Goal: Information Seeking & Learning: Learn about a topic

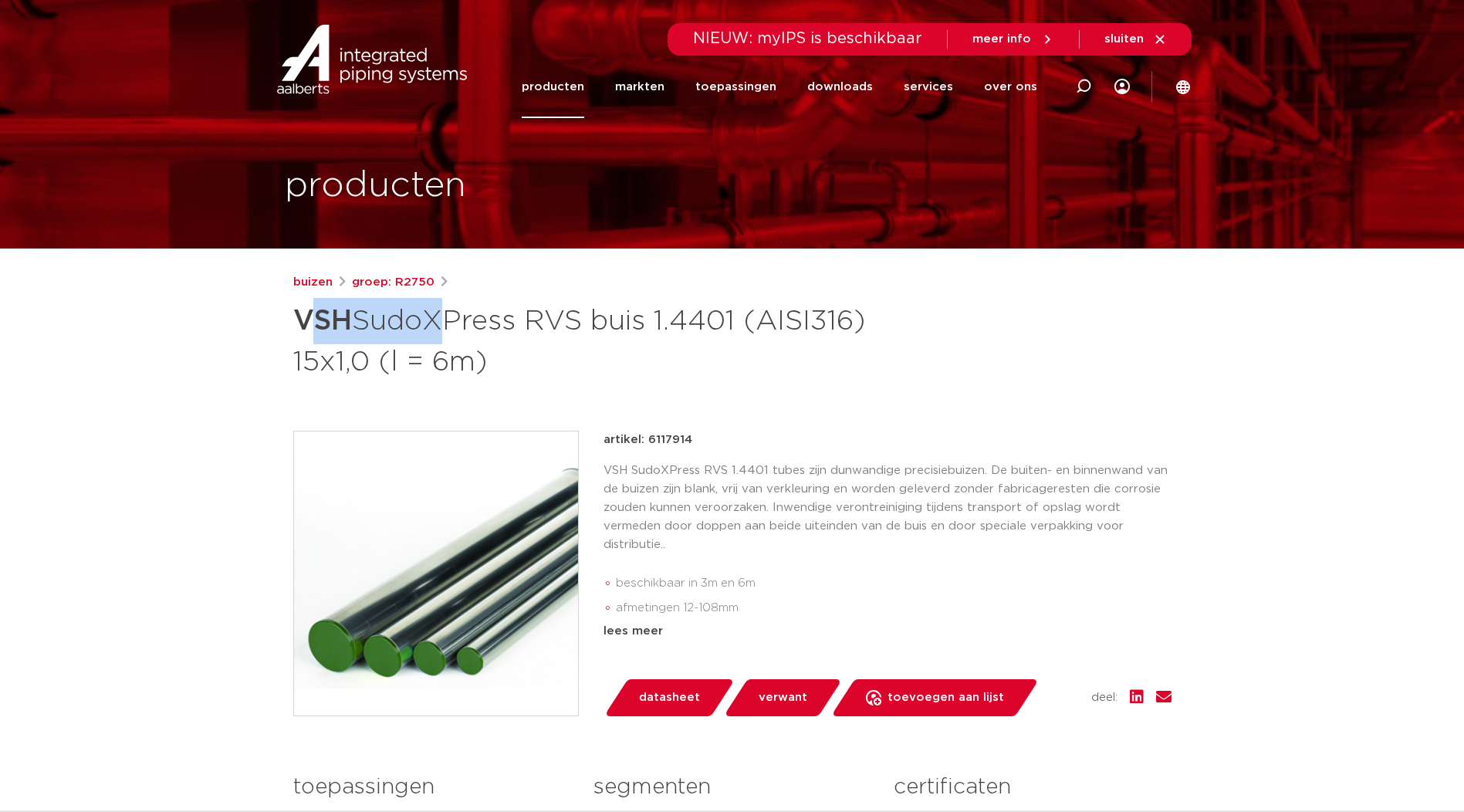
drag, startPoint x: 306, startPoint y: 321, endPoint x: 425, endPoint y: 315, distance: 119.2
click at [425, 315] on h1 "VSH SudoXPress RVS buis 1.4401 (AISI316) 15x1,0 (l = 6m)" at bounding box center [582, 340] width 580 height 83
drag, startPoint x: 425, startPoint y: 315, endPoint x: 298, endPoint y: 314, distance: 127.0
click at [298, 314] on strong "VSH" at bounding box center [322, 321] width 59 height 28
drag, startPoint x: 298, startPoint y: 317, endPoint x: 524, endPoint y: 323, distance: 226.1
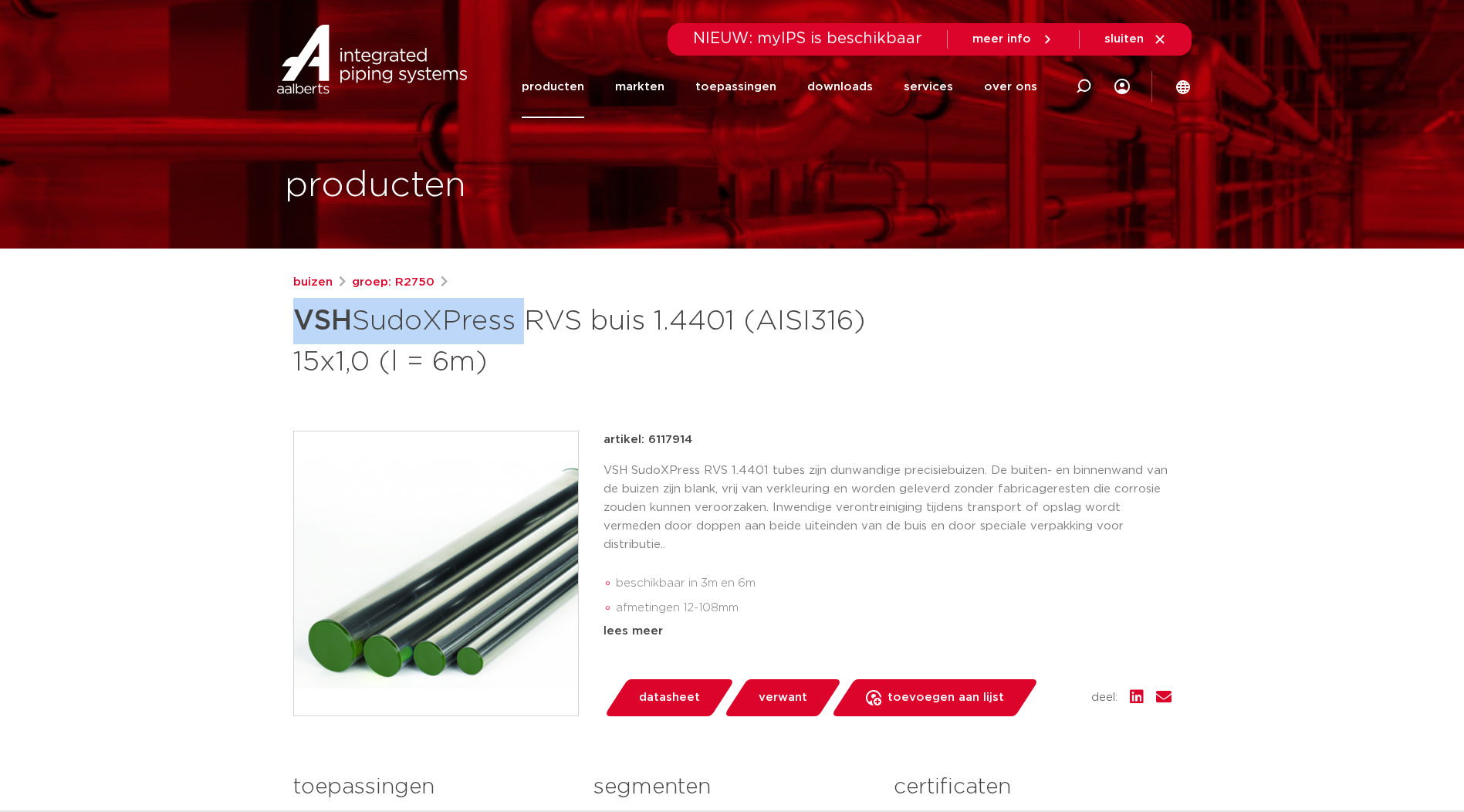
click at [524, 323] on h1 "VSH SudoXPress RVS buis 1.4401 (AISI316) 15x1,0 (l = 6m)" at bounding box center [582, 340] width 580 height 83
drag, startPoint x: 524, startPoint y: 323, endPoint x: 502, endPoint y: 324, distance: 22.0
copy h1 "VSH SudoXPress"
click at [349, 62] on img at bounding box center [372, 59] width 198 height 69
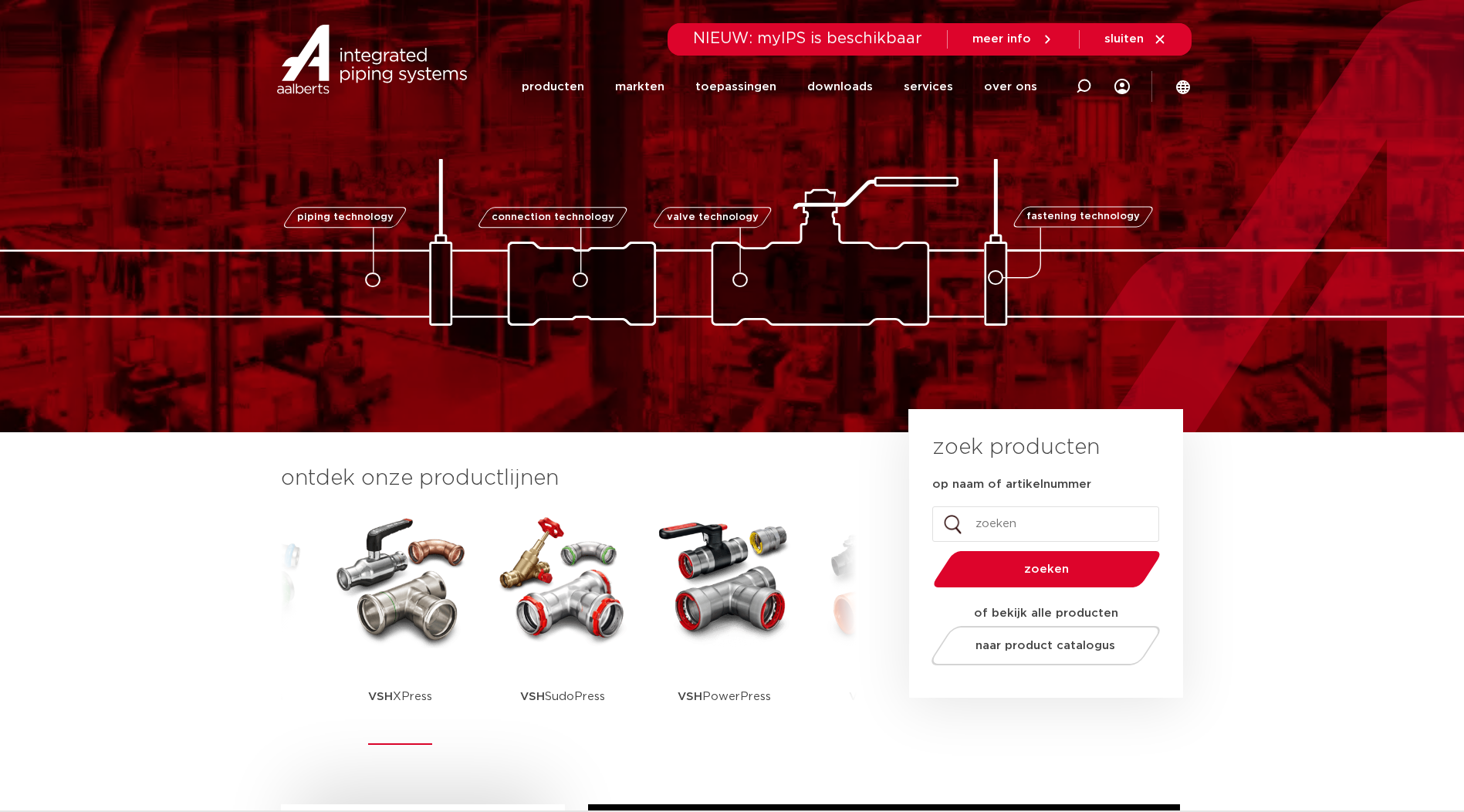
click at [381, 620] on img at bounding box center [400, 579] width 139 height 139
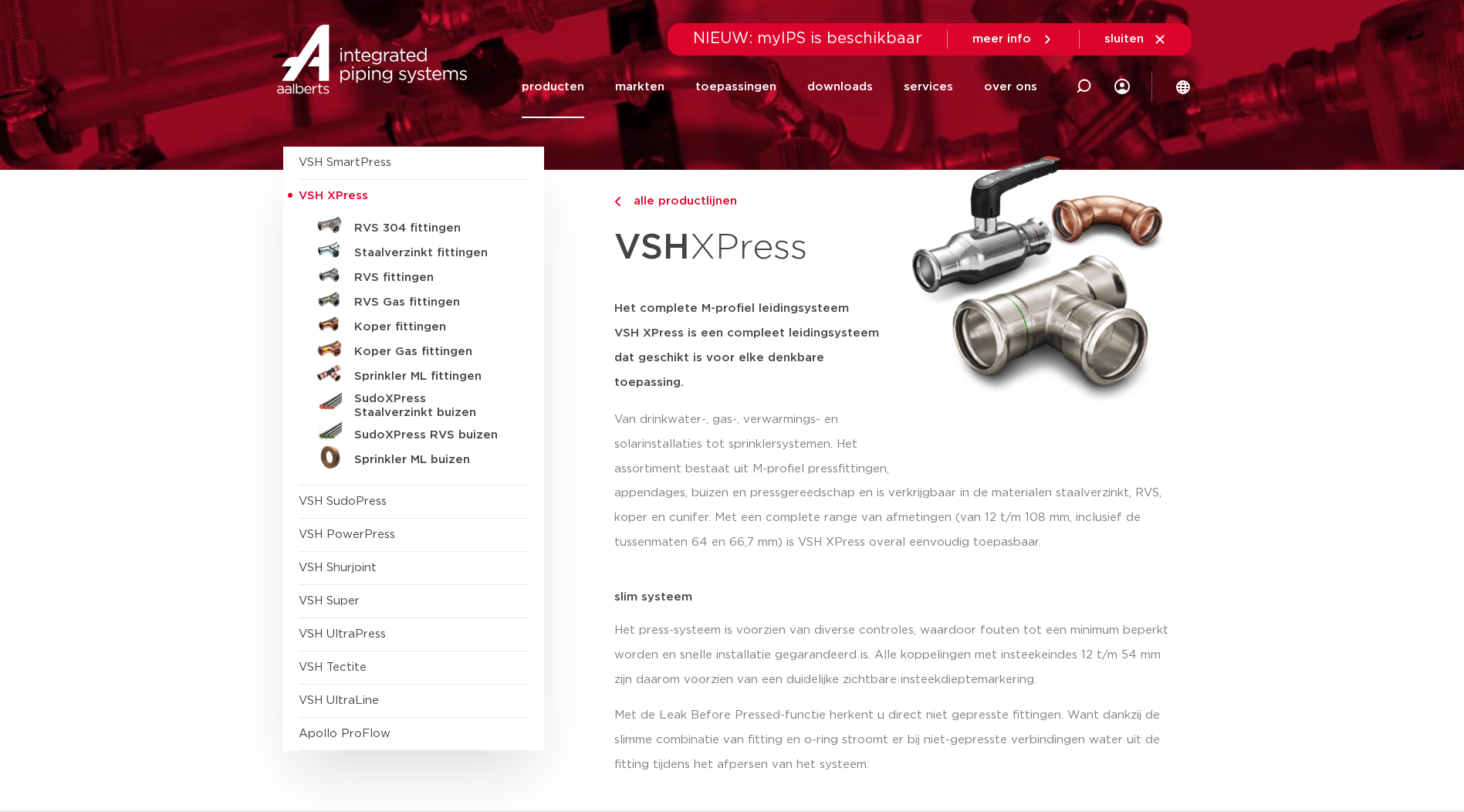
scroll to position [129, 0]
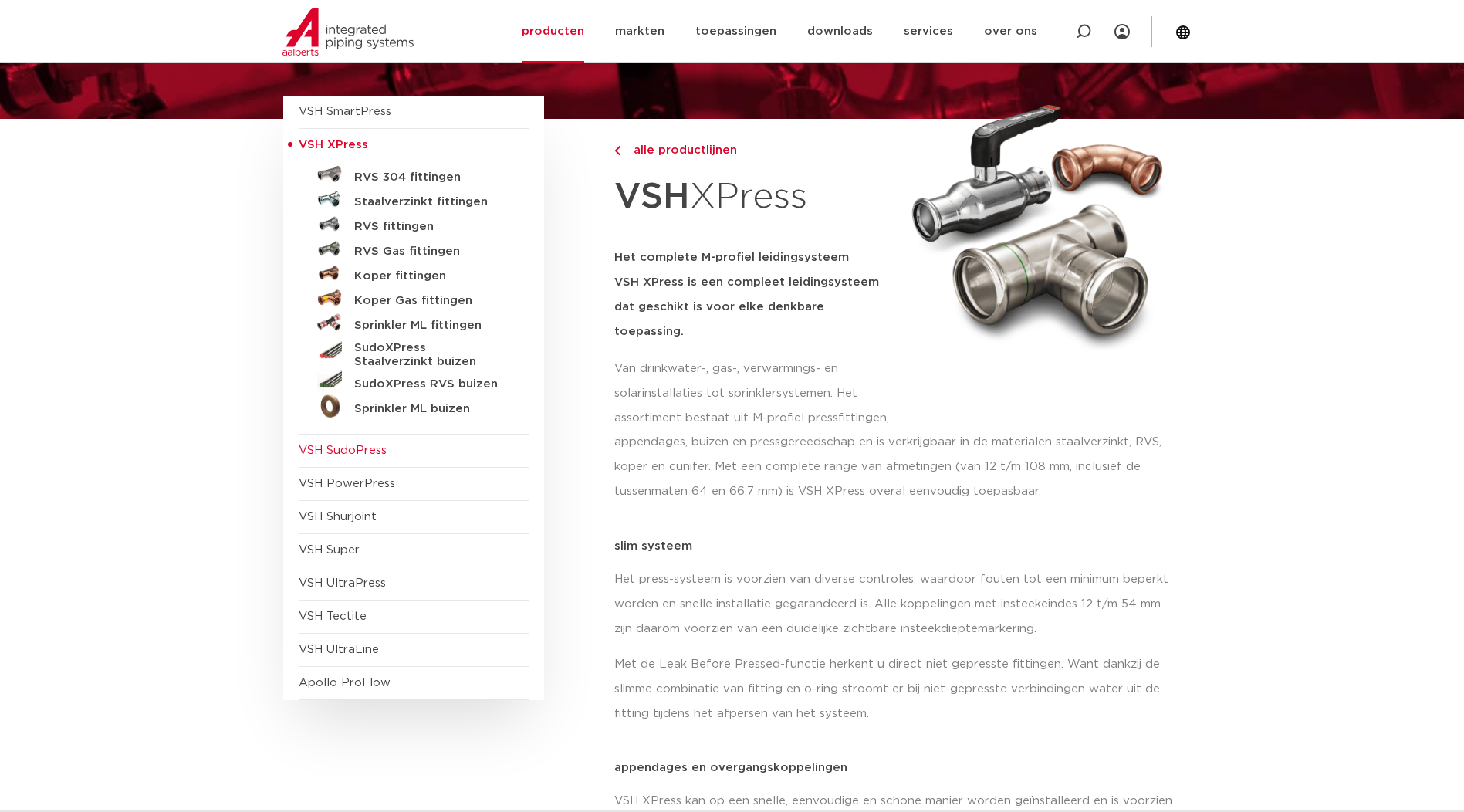
click at [381, 457] on span "VSH SudoPress" at bounding box center [413, 451] width 230 height 33
click at [372, 377] on h5 "SudoXPress RVS buizen" at bounding box center [431, 384] width 153 height 14
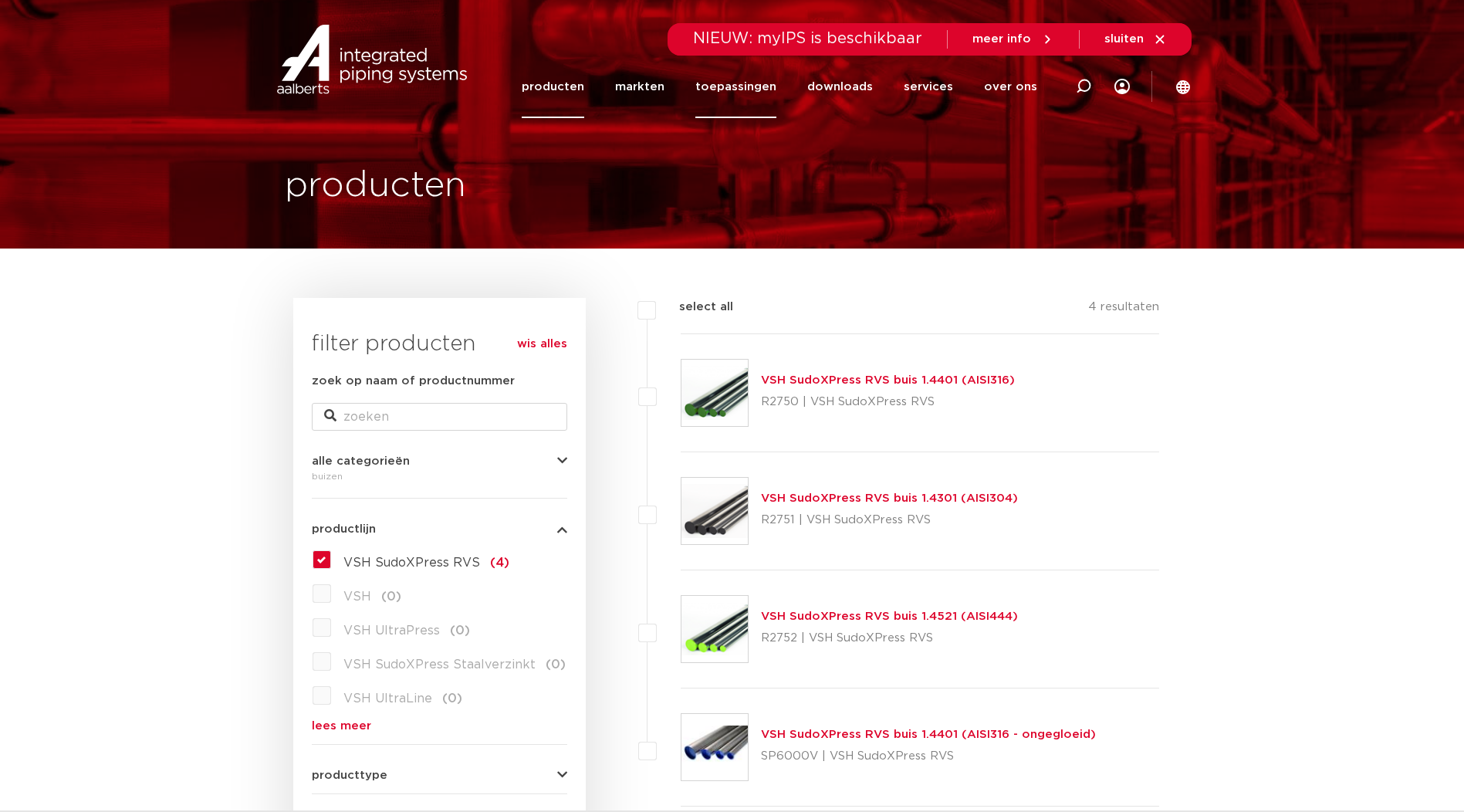
click at [745, 87] on link "toepassingen" at bounding box center [736, 87] width 81 height 62
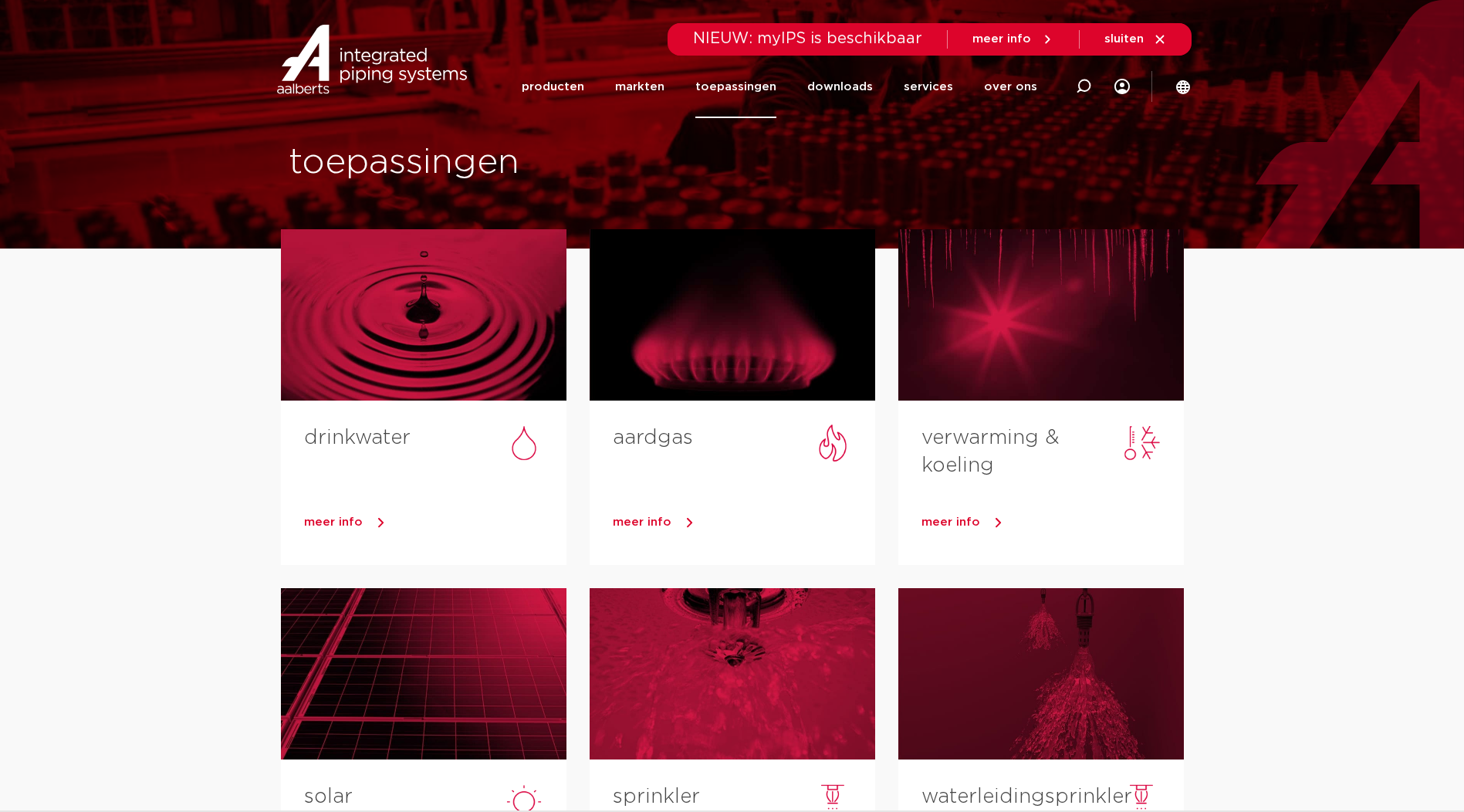
click at [359, 87] on img at bounding box center [372, 59] width 198 height 69
